Goal: Task Accomplishment & Management: Manage account settings

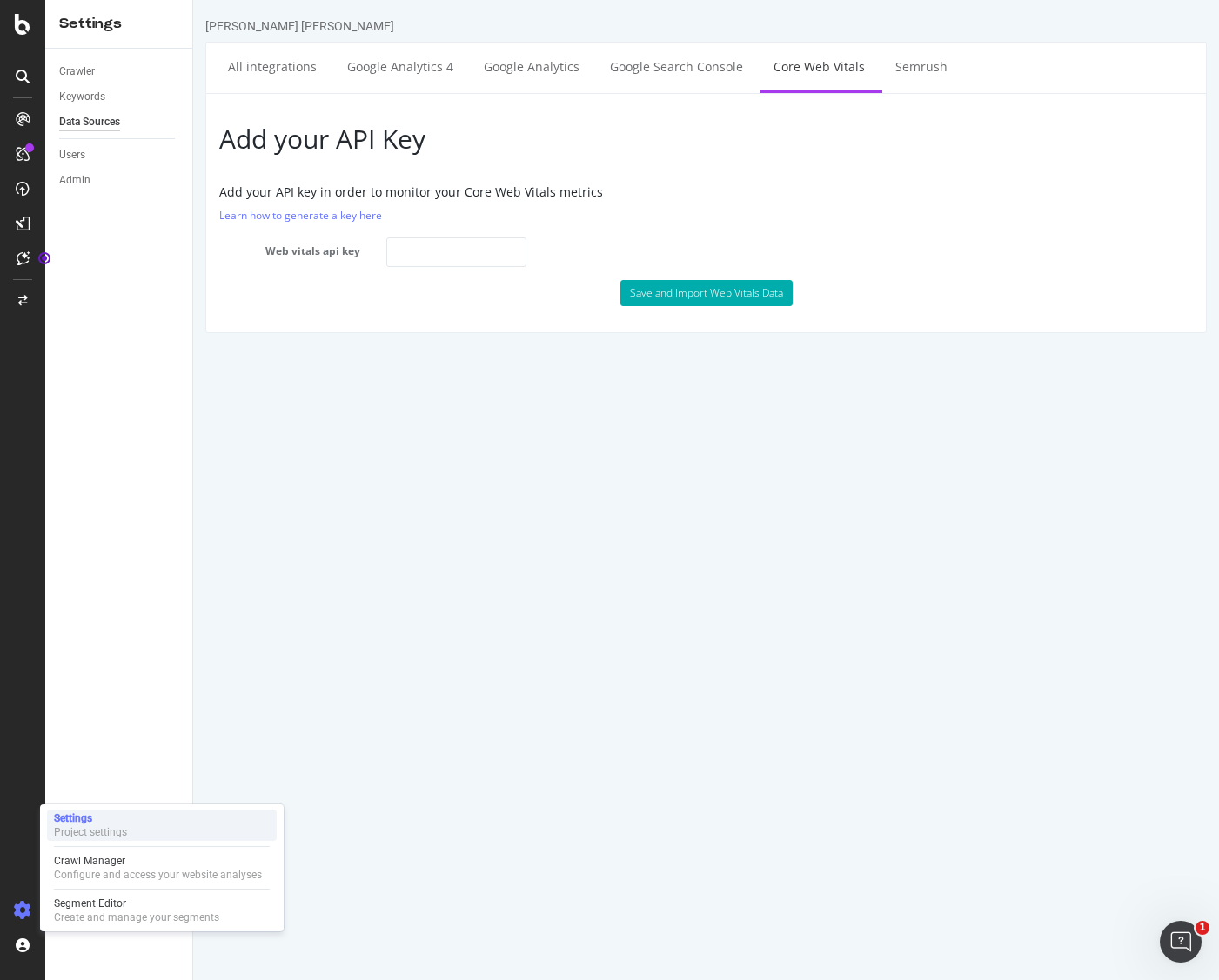
click at [101, 818] on div "Settings" at bounding box center [90, 818] width 73 height 14
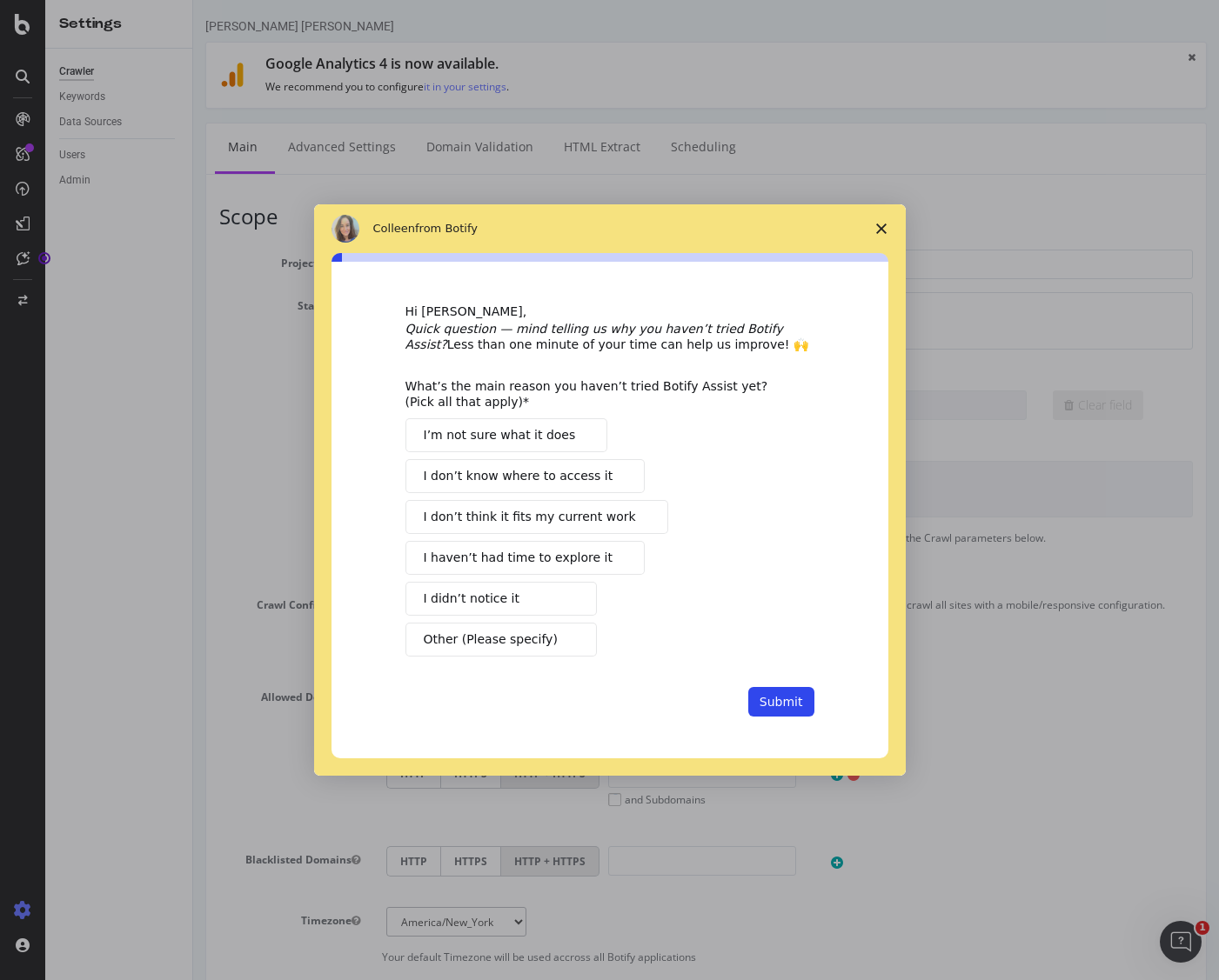
drag, startPoint x: 849, startPoint y: 170, endPoint x: 811, endPoint y: 167, distance: 38.1
click at [844, 170] on div "Intercom messenger" at bounding box center [610, 490] width 1219 height 980
click at [303, 145] on div "Intercom messenger" at bounding box center [610, 490] width 1219 height 980
click at [881, 224] on icon "Close survey" at bounding box center [881, 229] width 11 height 11
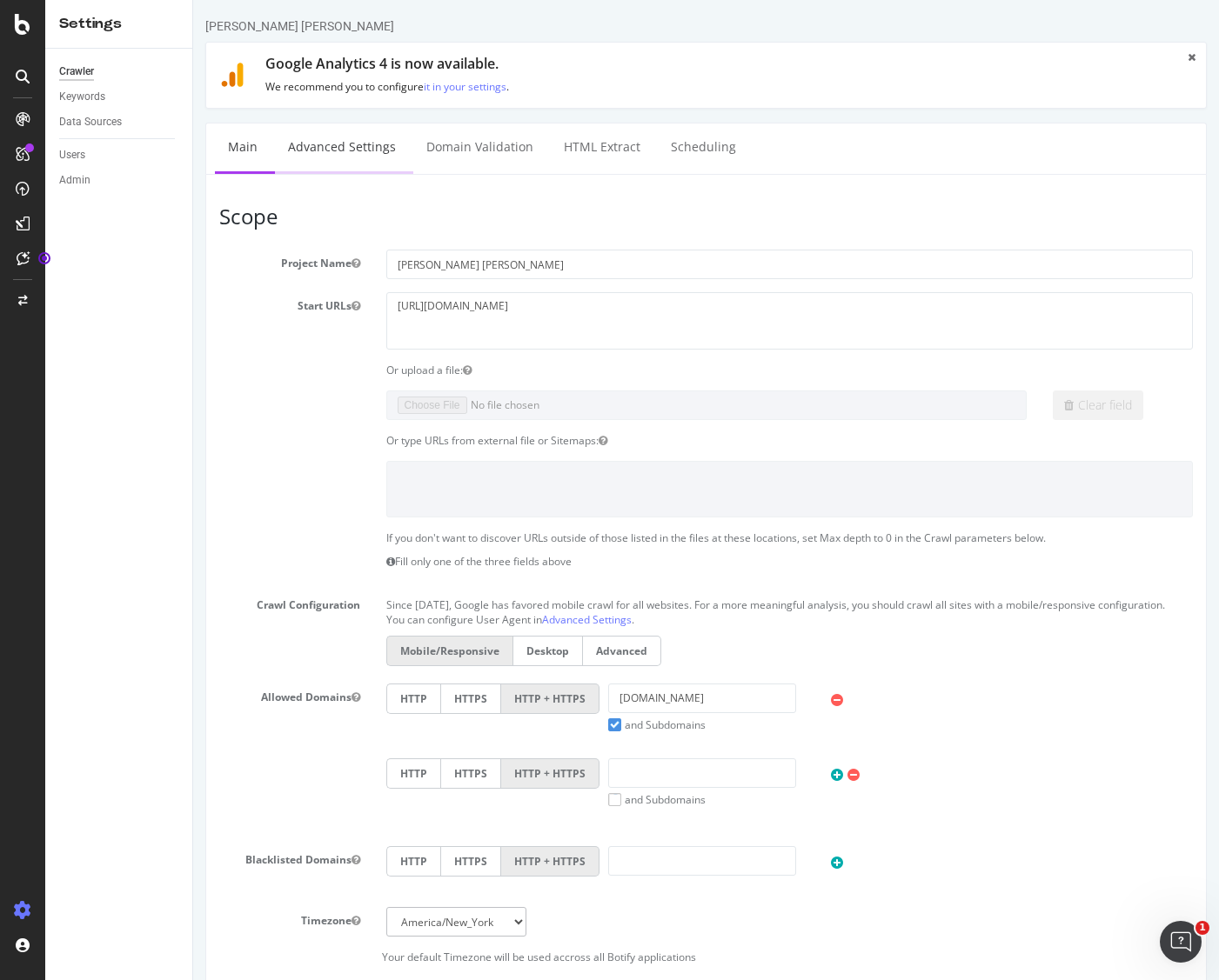
click at [331, 152] on link "Advanced Settings" at bounding box center [341, 147] width 134 height 48
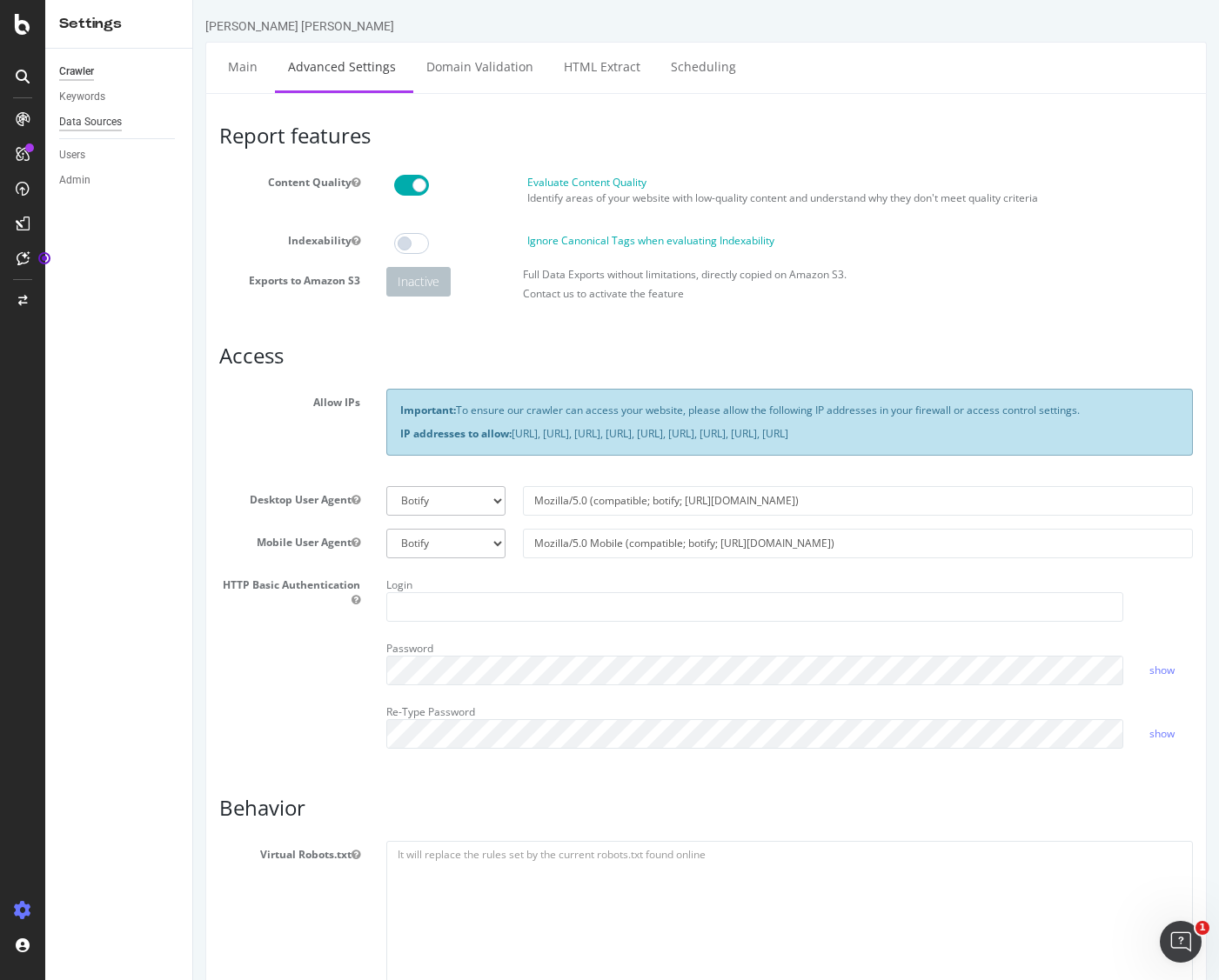
click at [94, 119] on div "Data Sources" at bounding box center [89, 122] width 62 height 18
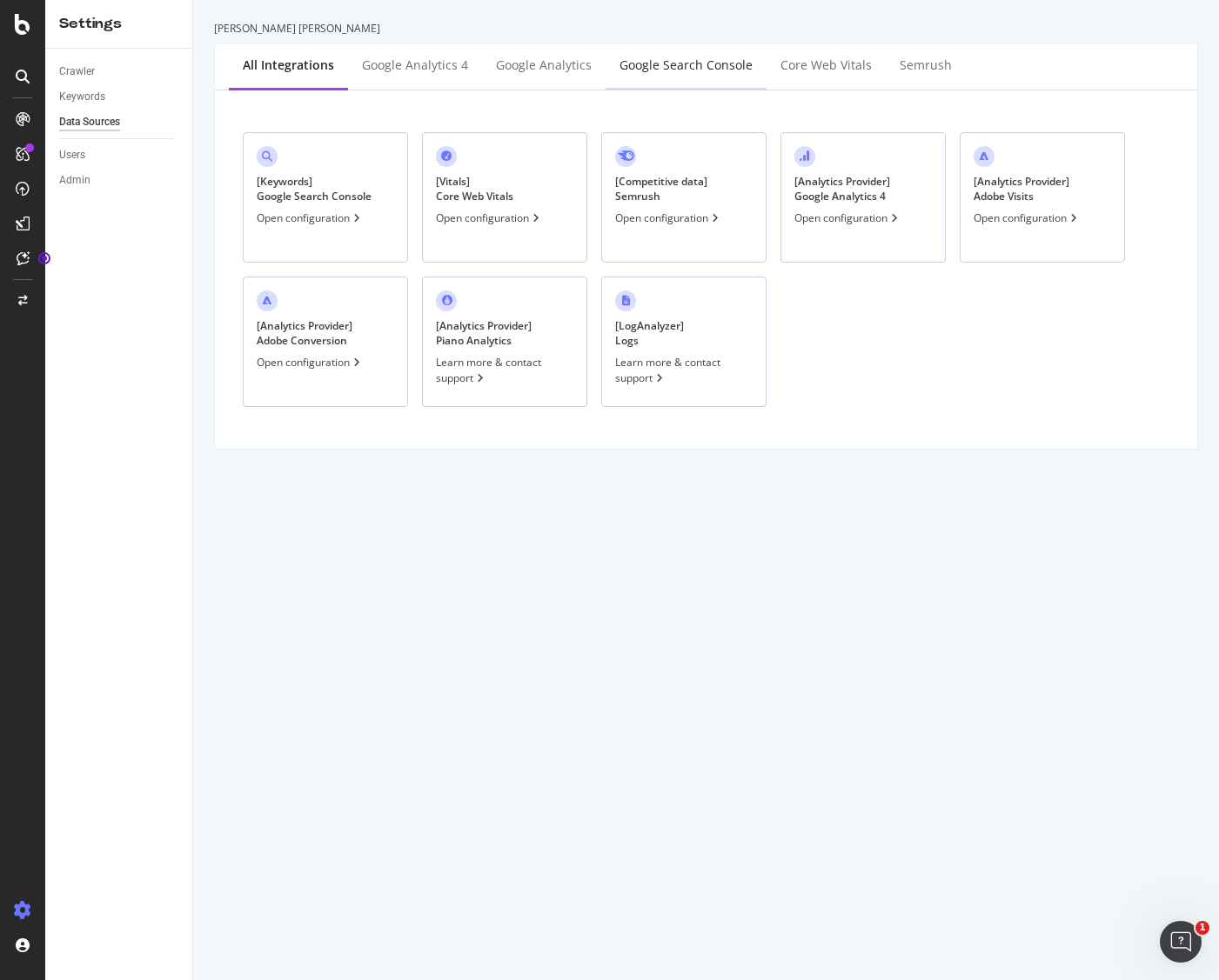
click at [659, 63] on div "Google Search Console" at bounding box center [686, 65] width 133 height 18
